Goal: Task Accomplishment & Management: Complete application form

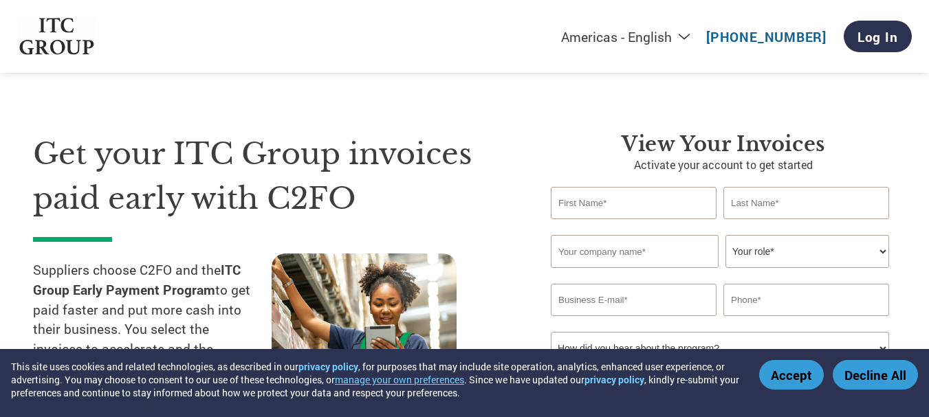
click at [870, 241] on select "Your role* CFO Controller Credit Manager Finance Director Treasurer CEO Preside…" at bounding box center [807, 251] width 164 height 33
click at [609, 194] on input "text" at bounding box center [634, 203] width 166 height 32
click at [740, 201] on input "text" at bounding box center [806, 203] width 166 height 32
click at [621, 239] on input "text" at bounding box center [635, 251] width 168 height 33
click at [584, 212] on input "text" at bounding box center [634, 203] width 166 height 32
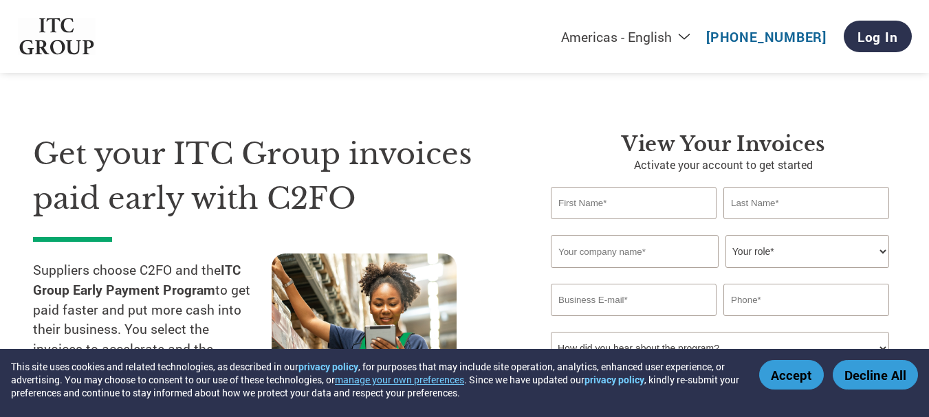
click at [532, 141] on div "View Your Invoices Activate your account to get started Invalid first name or f…" at bounding box center [713, 287] width 366 height 311
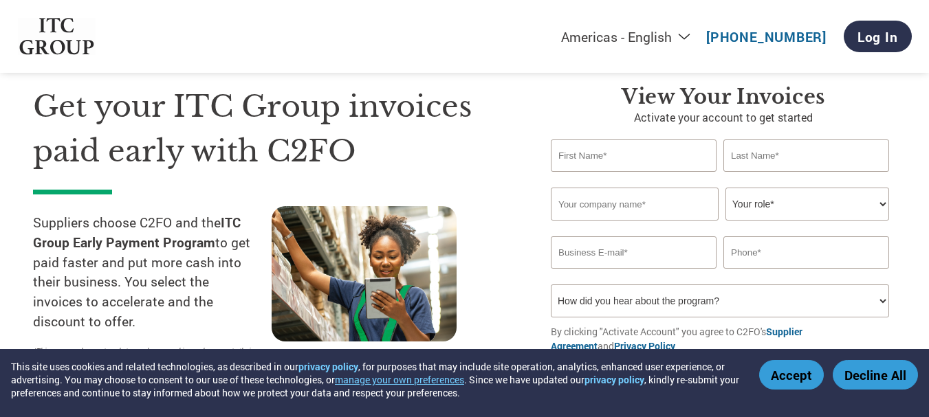
scroll to position [69, 0]
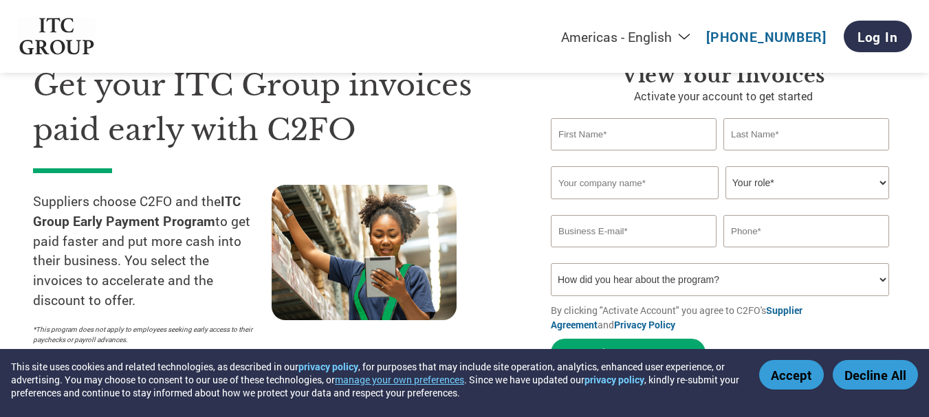
click at [627, 139] on input "text" at bounding box center [634, 134] width 166 height 32
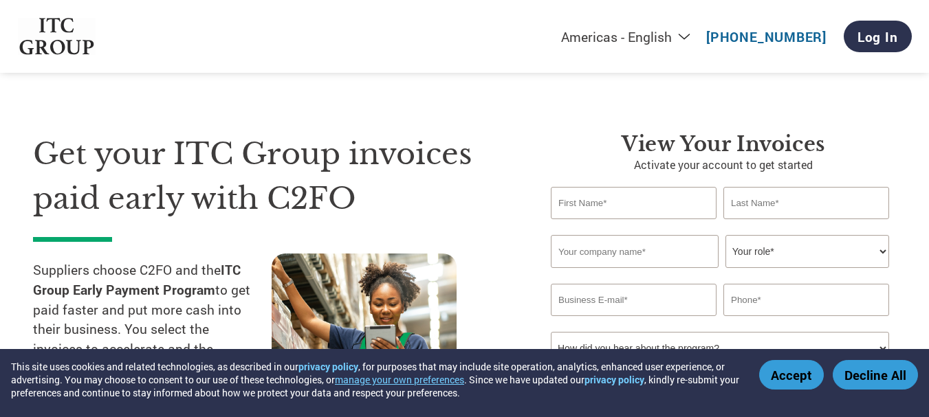
click at [670, 208] on input "text" at bounding box center [634, 203] width 166 height 32
type input "Priti"
click at [741, 207] on input "text" at bounding box center [806, 203] width 166 height 32
type input "Agrawalla"
click at [678, 254] on input "text" at bounding box center [635, 251] width 168 height 33
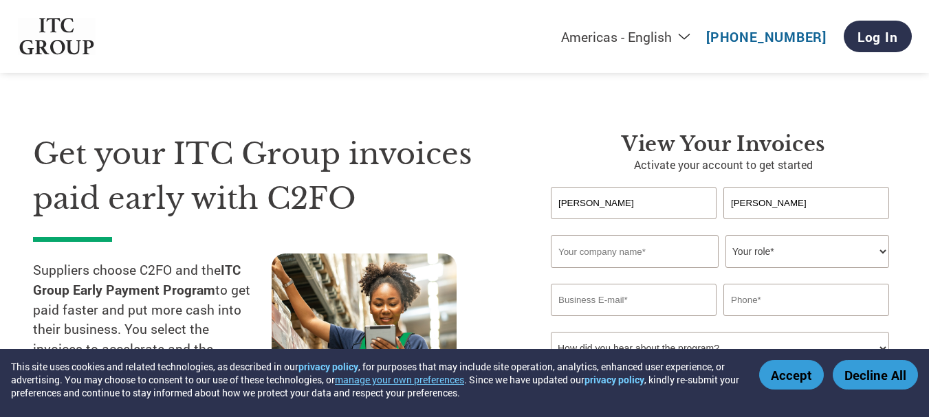
click at [614, 258] on input "text" at bounding box center [635, 251] width 168 height 33
type input "INLINE CONTROL AND EQUIPMENT"
click at [884, 247] on select "Your role* CFO Controller Credit Manager Finance Director Treasurer CEO Preside…" at bounding box center [807, 251] width 164 height 33
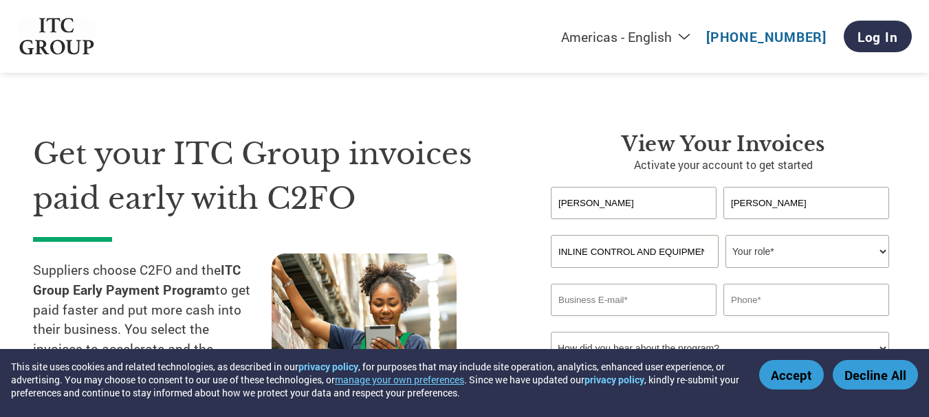
select select "OWNER_FOUNDER"
click at [725, 235] on select "Your role* CFO Controller Credit Manager Finance Director Treasurer CEO Preside…" at bounding box center [807, 251] width 164 height 33
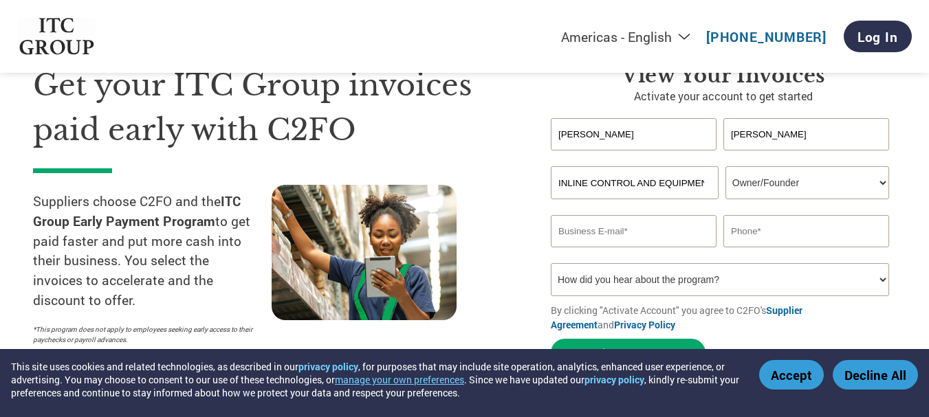
click at [703, 276] on select "How did you hear about the program? Received a letter Email Social Media Online…" at bounding box center [720, 279] width 338 height 33
select select "Email"
click at [551, 263] on select "How did you hear about the program? Received a letter Email Social Media Online…" at bounding box center [720, 279] width 338 height 33
click at [638, 226] on input "email" at bounding box center [634, 231] width 166 height 32
click at [785, 382] on button "Accept" at bounding box center [791, 375] width 65 height 30
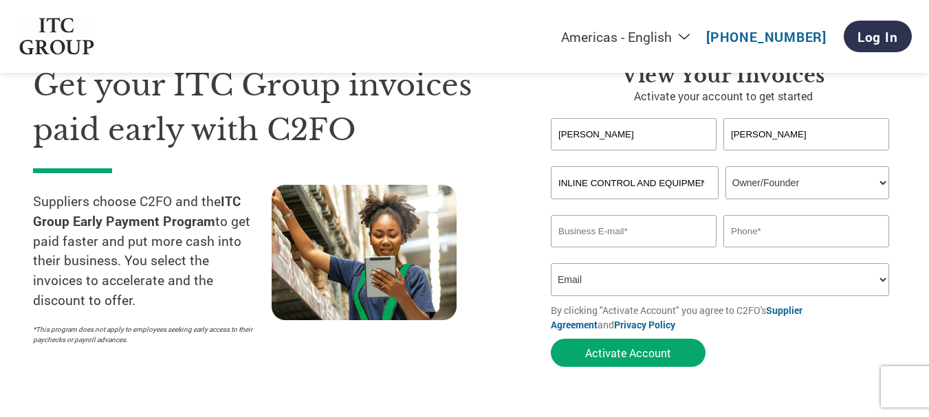
click at [615, 236] on input "email" at bounding box center [634, 231] width 166 height 32
type input "B"
type input "bbsr@inlinerupa.com"
click at [767, 228] on input "text" at bounding box center [806, 231] width 166 height 32
click at [488, 263] on div at bounding box center [391, 268] width 239 height 167
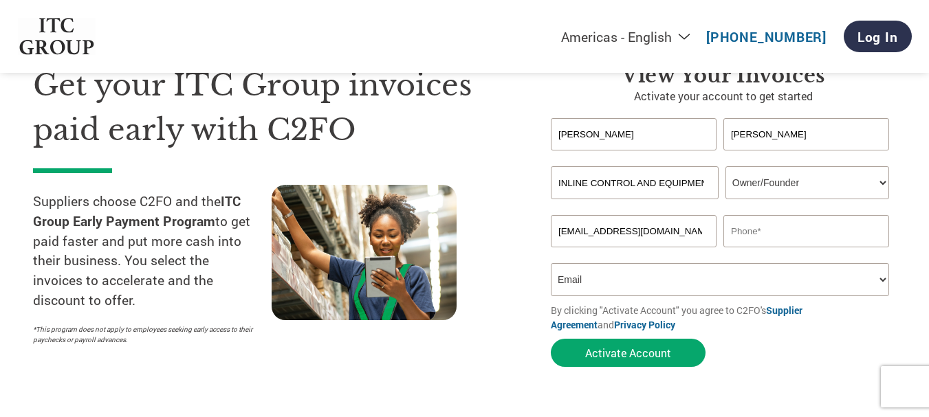
click at [873, 278] on select "How did you hear about the program? Received a letter Email Social Media Online…" at bounding box center [720, 279] width 338 height 33
click at [551, 263] on select "How did you hear about the program? Received a letter Email Social Media Online…" at bounding box center [720, 279] width 338 height 33
click at [732, 235] on input "text" at bounding box center [806, 231] width 166 height 32
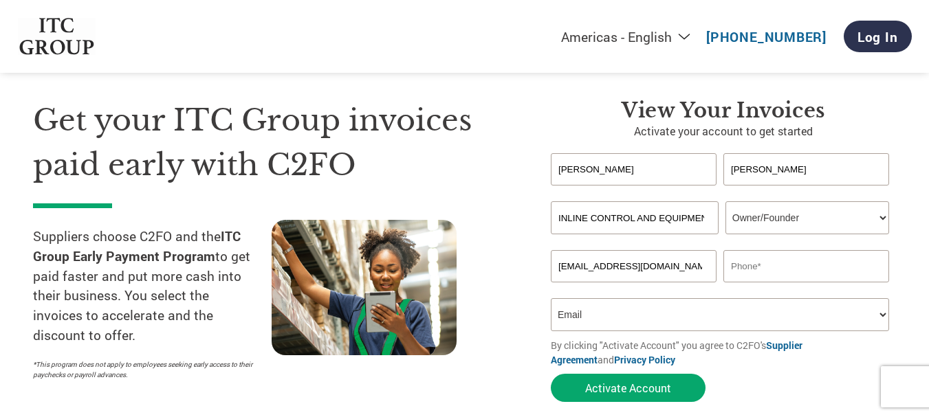
scroll to position [0, 0]
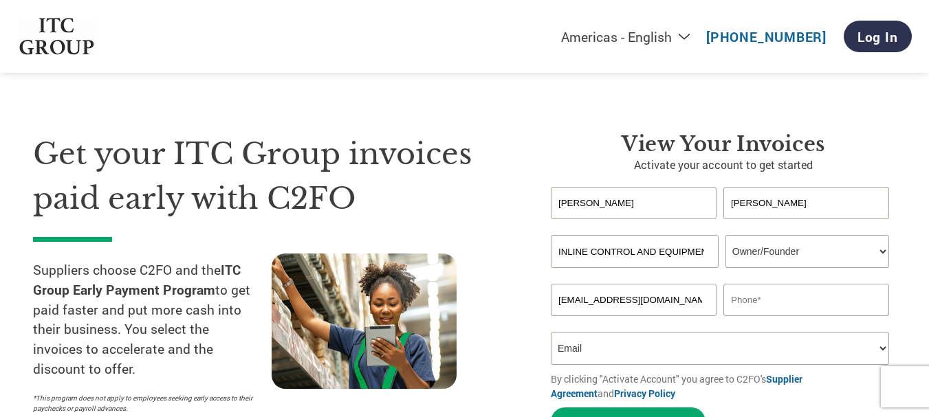
click at [808, 300] on input "text" at bounding box center [806, 300] width 166 height 32
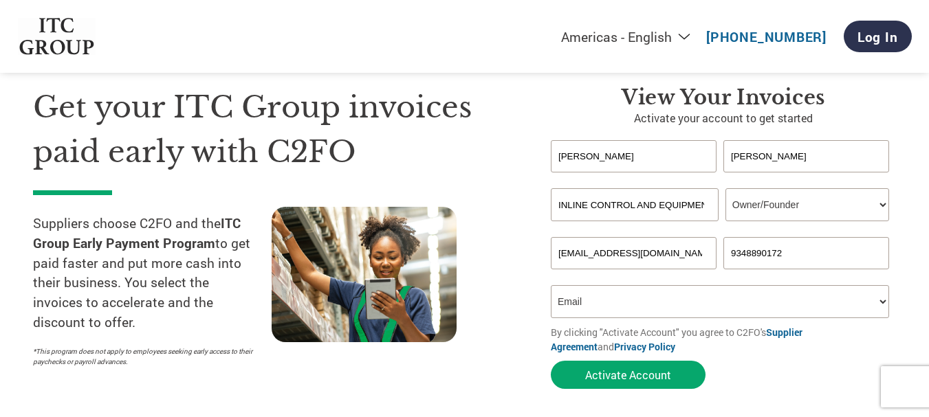
scroll to position [69, 0]
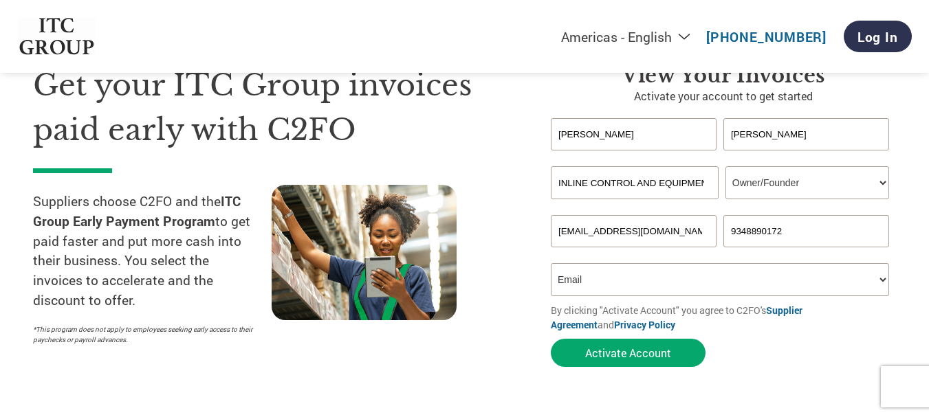
click at [796, 228] on input "9348890172" at bounding box center [806, 231] width 166 height 32
type input "9"
type input "8763590448"
click at [647, 354] on button "Activate Account" at bounding box center [628, 353] width 155 height 28
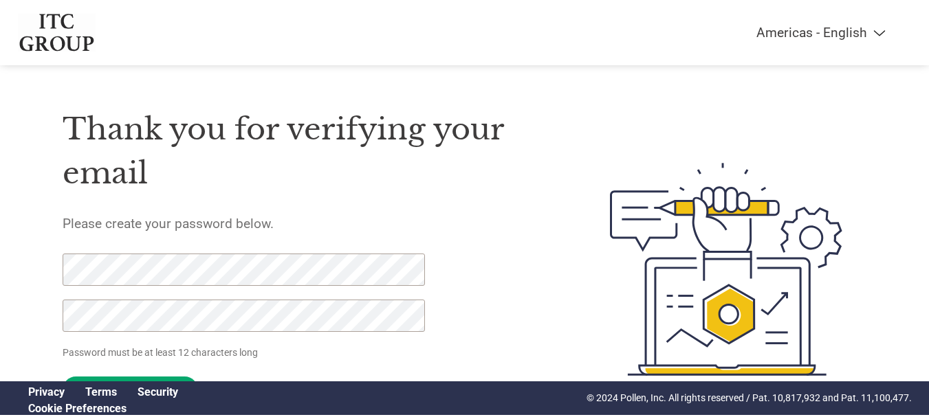
scroll to position [71, 0]
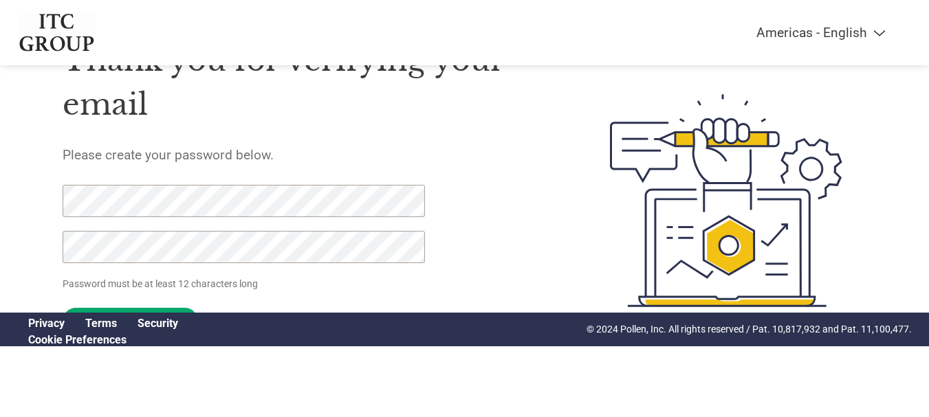
click input "Set Password" at bounding box center [130, 321] width 135 height 27
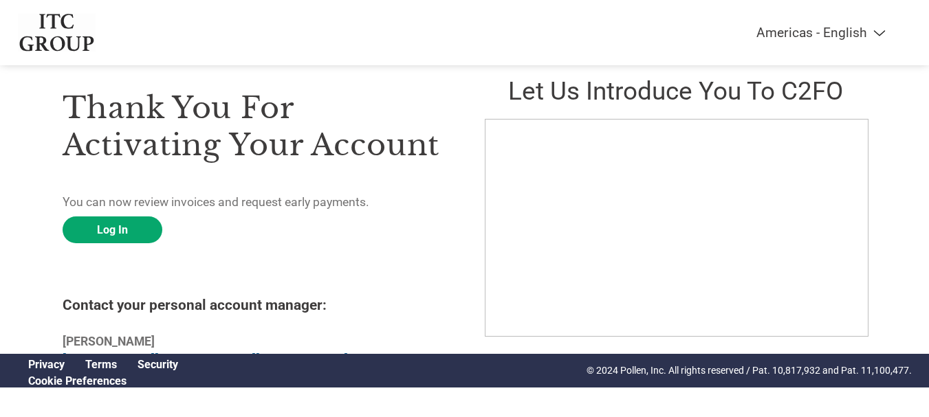
scroll to position [46, 0]
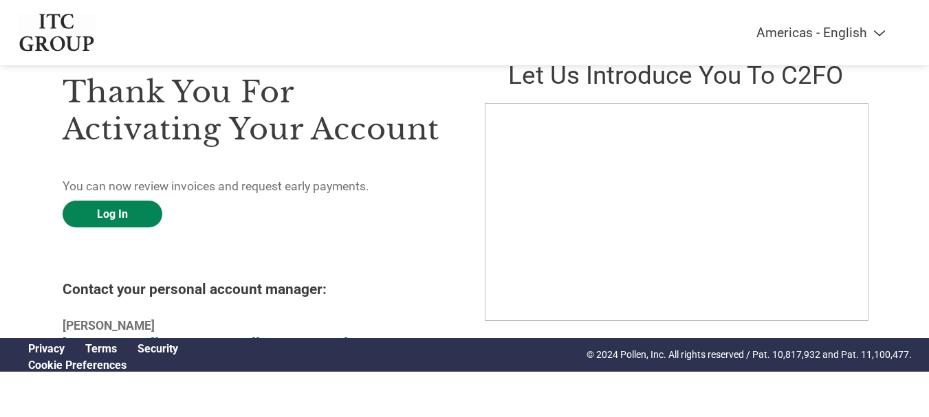
click at [120, 214] on link "Log In" at bounding box center [113, 214] width 100 height 27
